Goal: Task Accomplishment & Management: Use online tool/utility

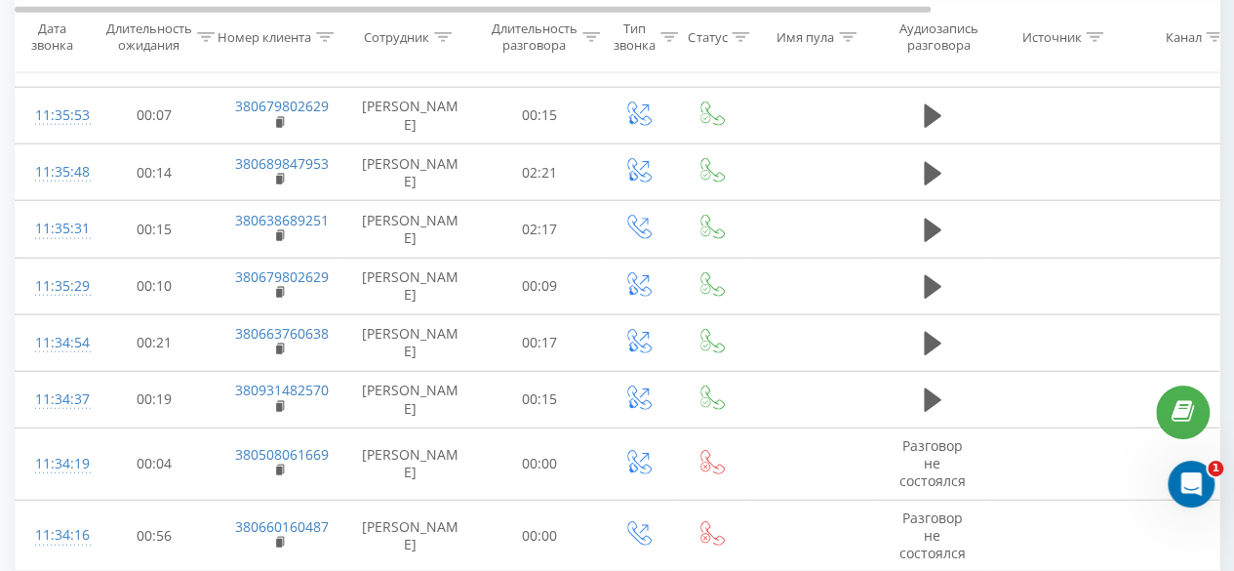
scroll to position [6244, 0]
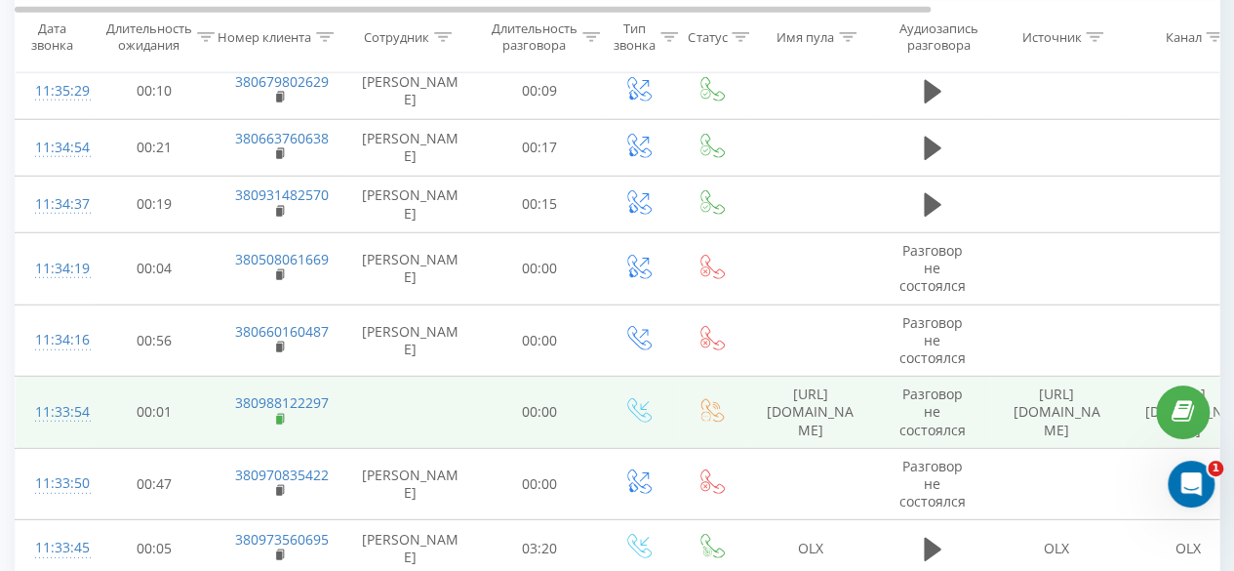
click at [279, 413] on icon at bounding box center [281, 420] width 11 height 14
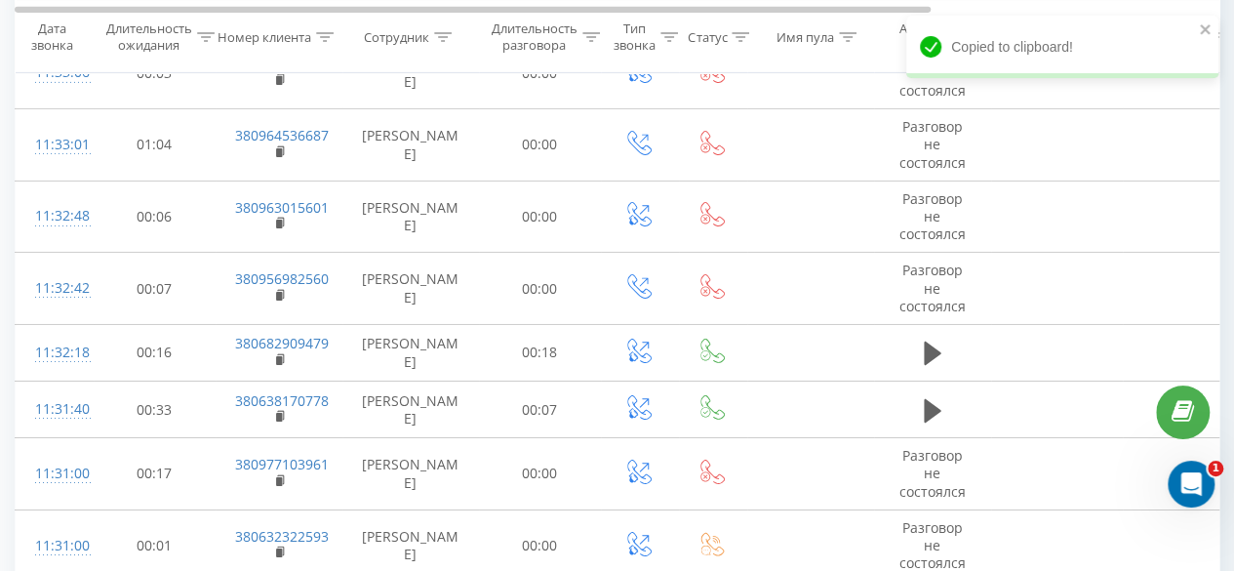
scroll to position [7093, 0]
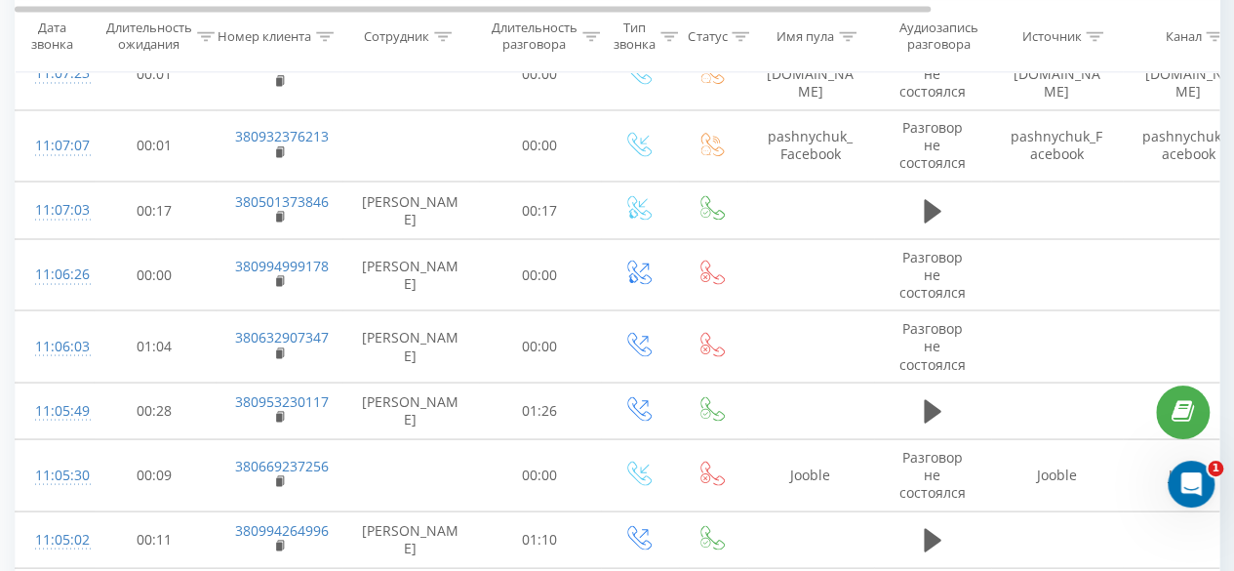
scroll to position [5183, 0]
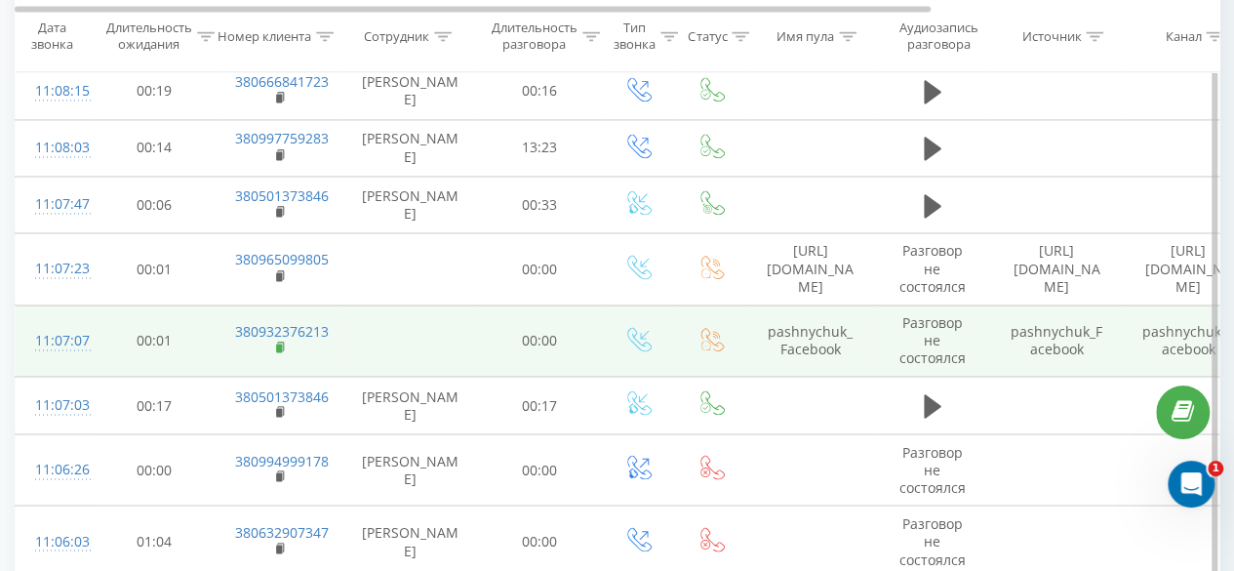
click at [276, 343] on rect at bounding box center [279, 347] width 6 height 9
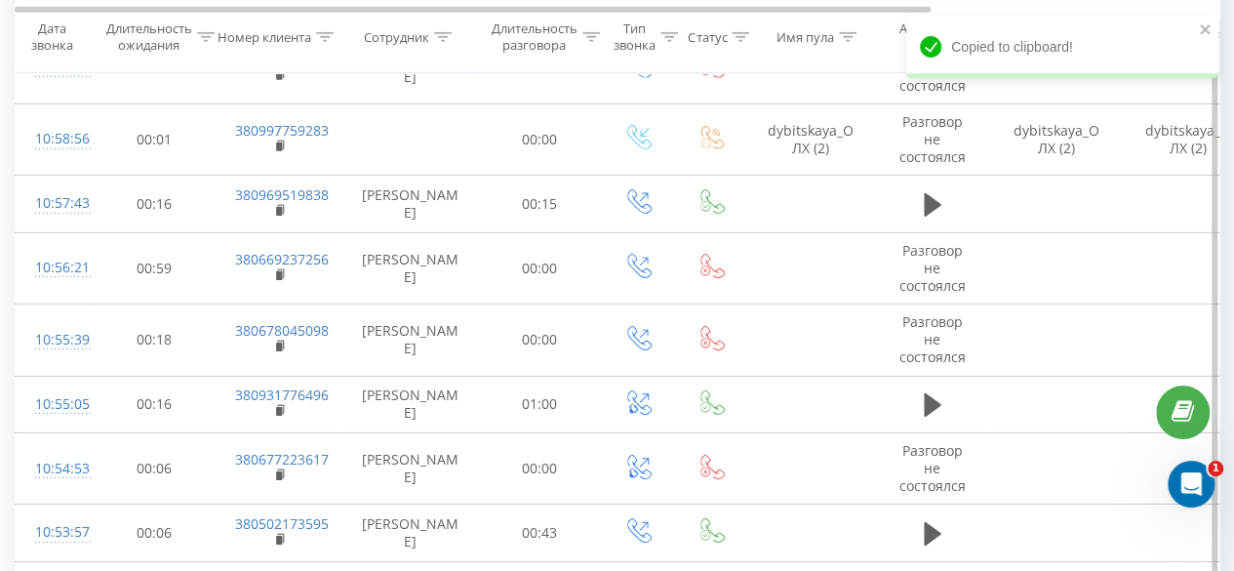
scroll to position [6883, 0]
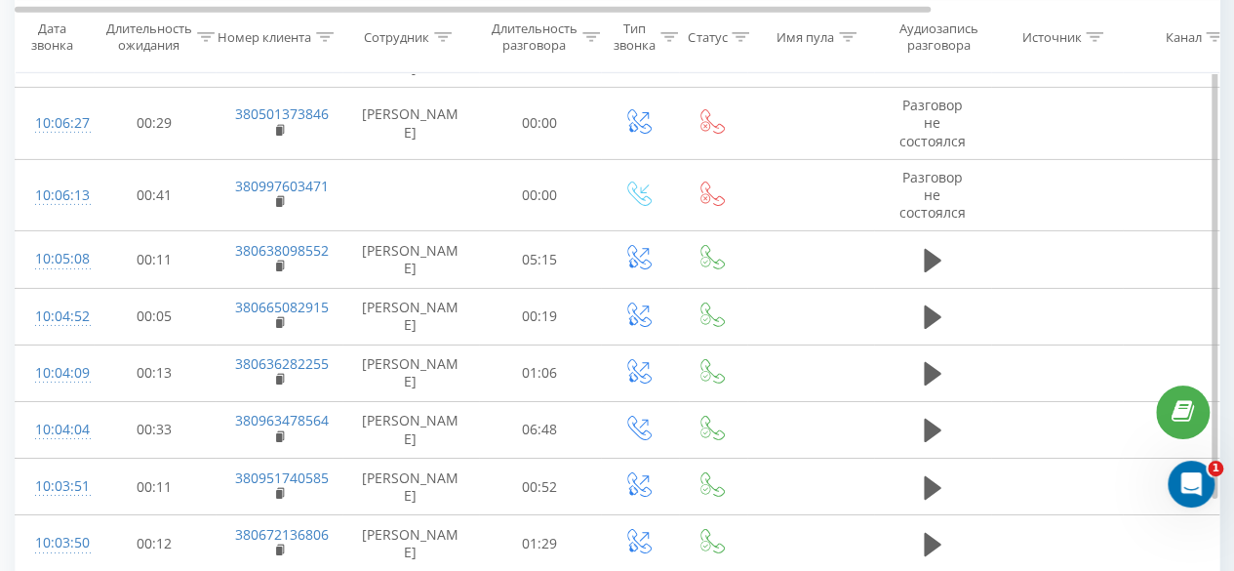
scroll to position [6823, 0]
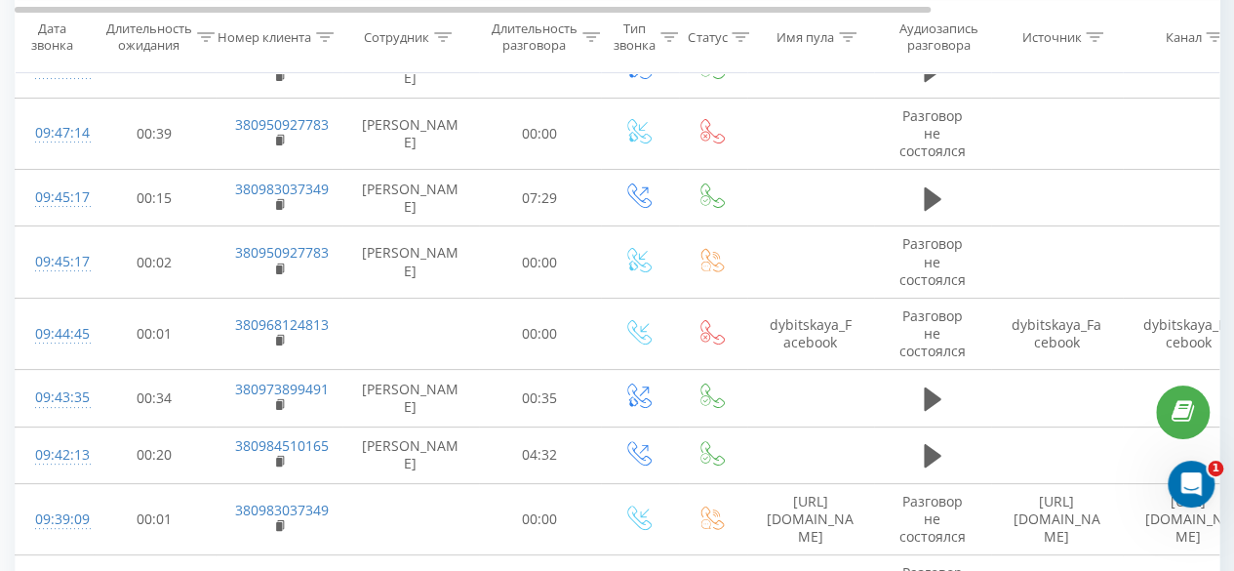
scroll to position [3817, 0]
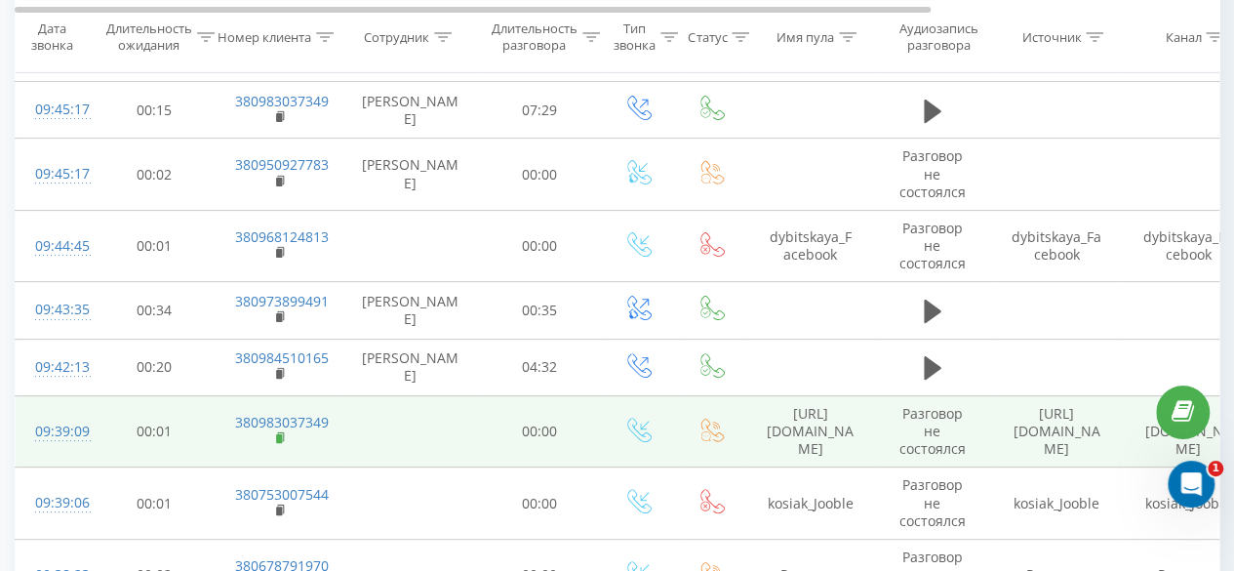
click at [277, 434] on rect at bounding box center [279, 438] width 6 height 9
